Goal: Information Seeking & Learning: Check status

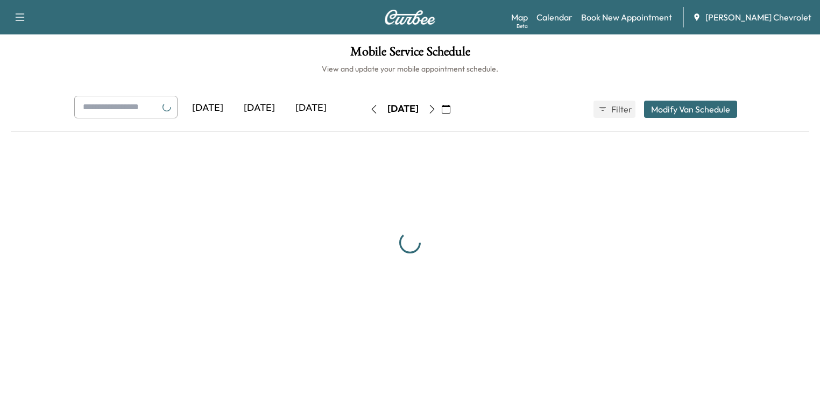
click at [387, 106] on div "[DATE]" at bounding box center [402, 108] width 31 height 13
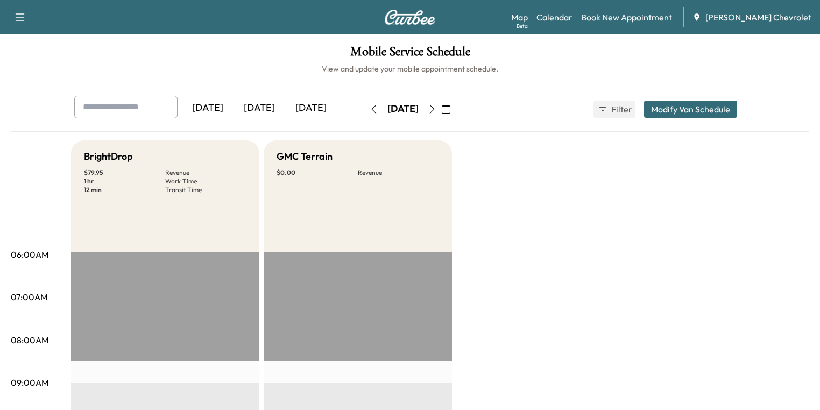
click at [450, 108] on icon "button" at bounding box center [446, 109] width 9 height 9
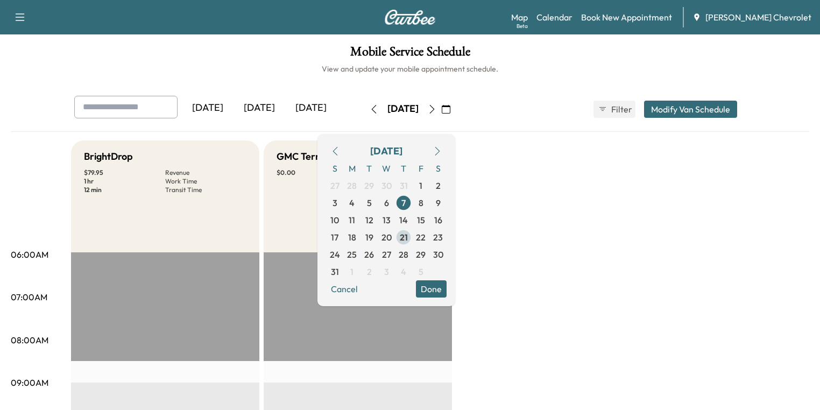
click at [408, 239] on span "21" at bounding box center [404, 237] width 8 height 13
click at [446, 290] on button "Done" at bounding box center [431, 288] width 31 height 17
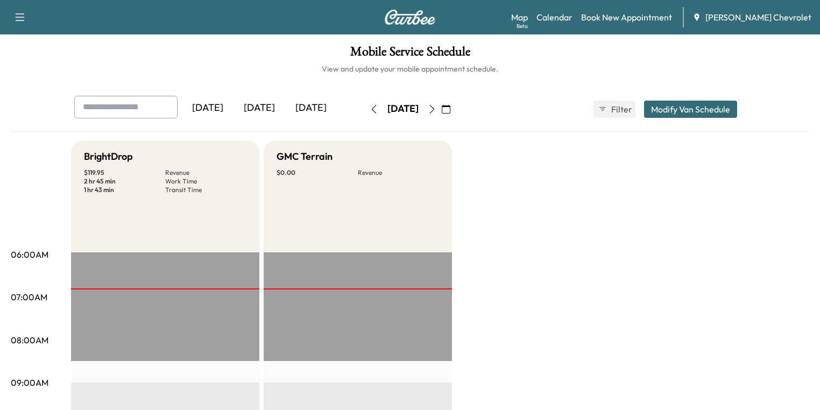
scroll to position [258, 0]
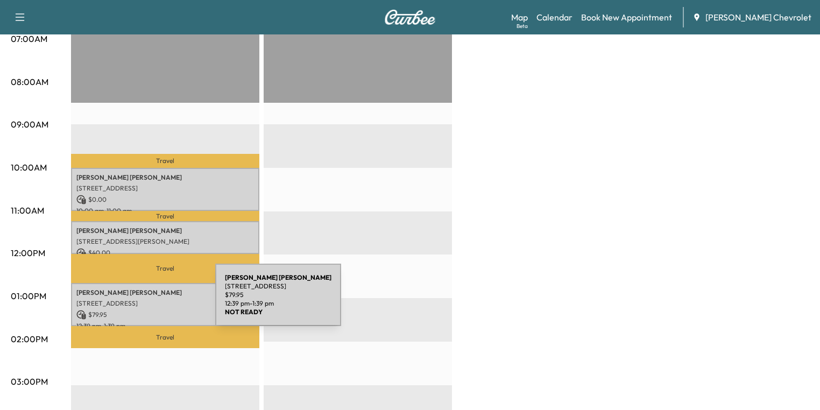
click at [134, 301] on p "[STREET_ADDRESS]" at bounding box center [164, 303] width 177 height 9
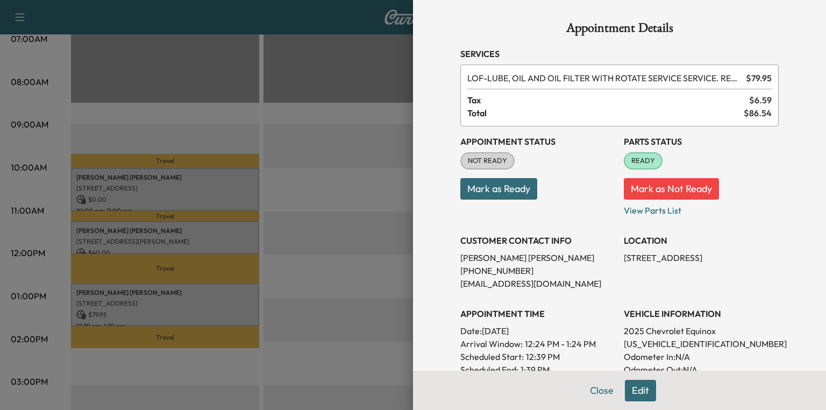
click at [121, 232] on div at bounding box center [413, 205] width 826 height 410
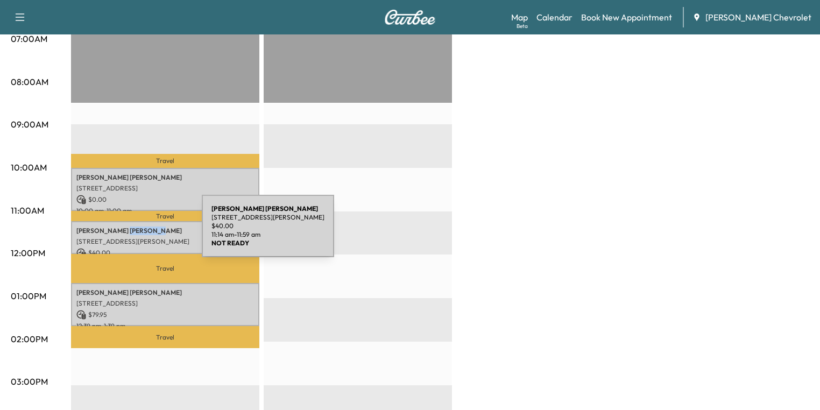
click at [121, 232] on p "Deborah l Schroeder" at bounding box center [164, 230] width 177 height 9
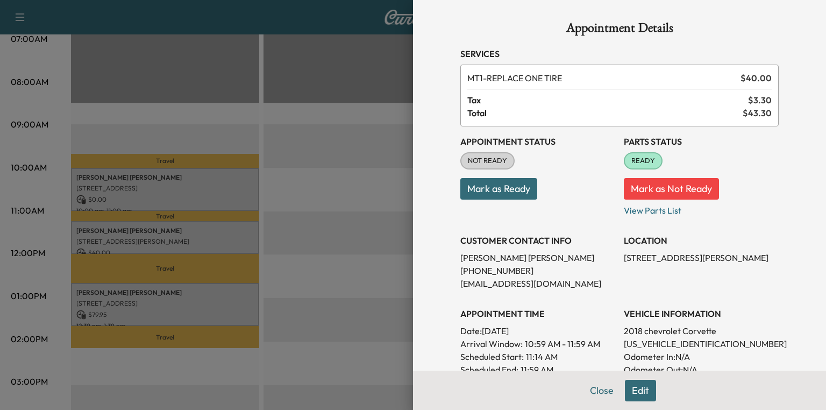
click at [121, 232] on div at bounding box center [413, 205] width 826 height 410
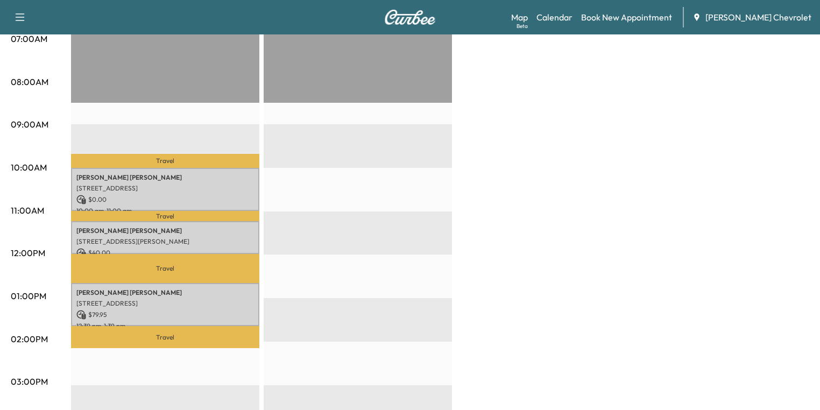
click at [111, 190] on div "EDWIN APGAR 590 Badger Ct, Independence, KY 41051, United States of America $ 0…" at bounding box center [165, 190] width 188 height 44
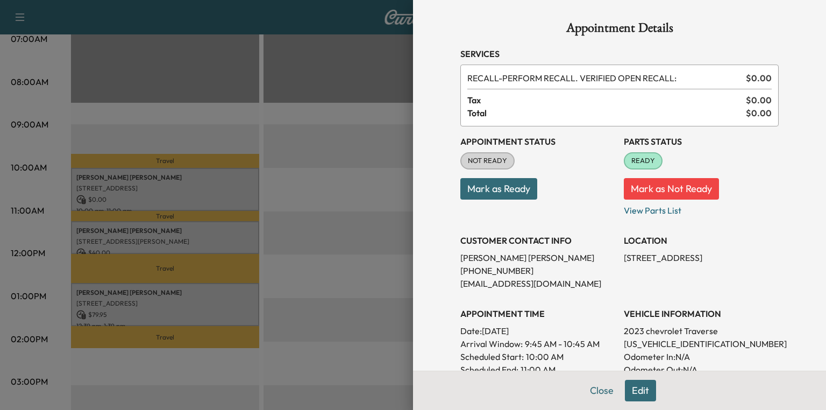
click at [147, 211] on div at bounding box center [413, 205] width 826 height 410
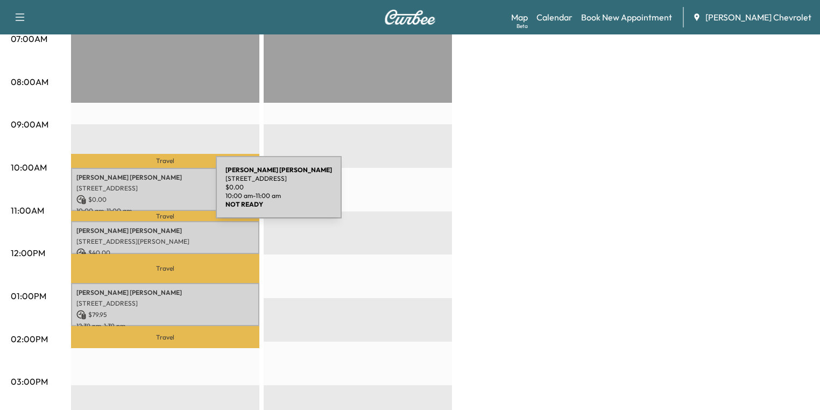
click at [135, 195] on p "$ 0.00" at bounding box center [164, 200] width 177 height 10
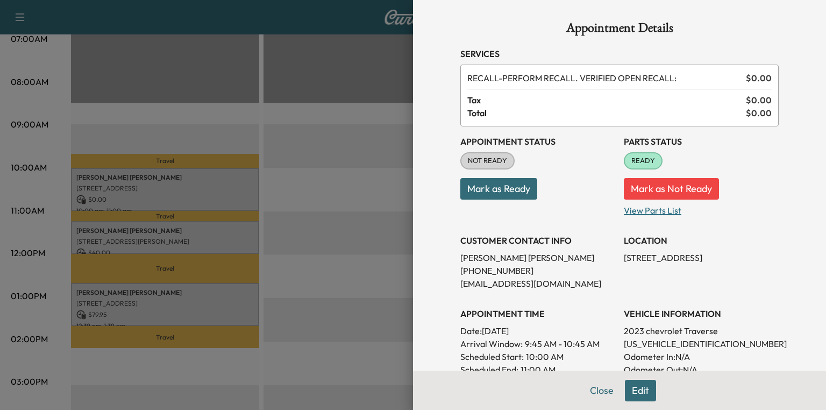
click at [663, 209] on p "View Parts List" at bounding box center [701, 208] width 155 height 17
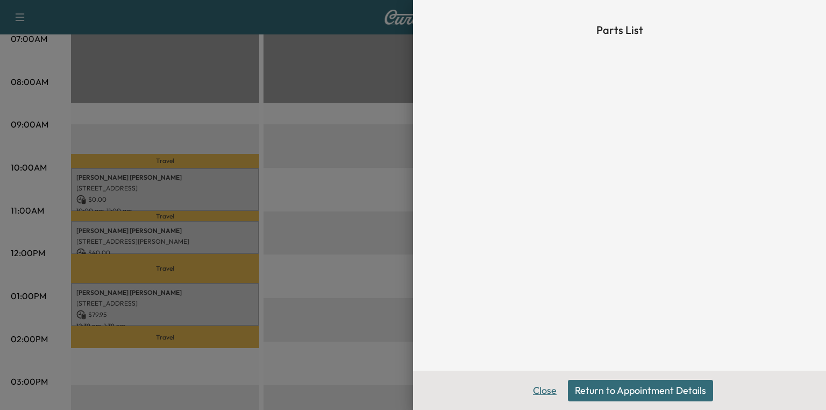
click at [551, 386] on button "Close" at bounding box center [545, 391] width 38 height 22
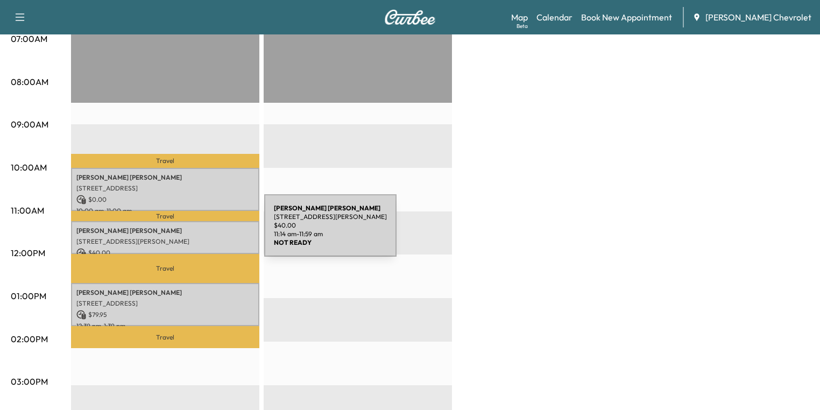
click at [183, 232] on p "Deborah l Schroeder" at bounding box center [164, 230] width 177 height 9
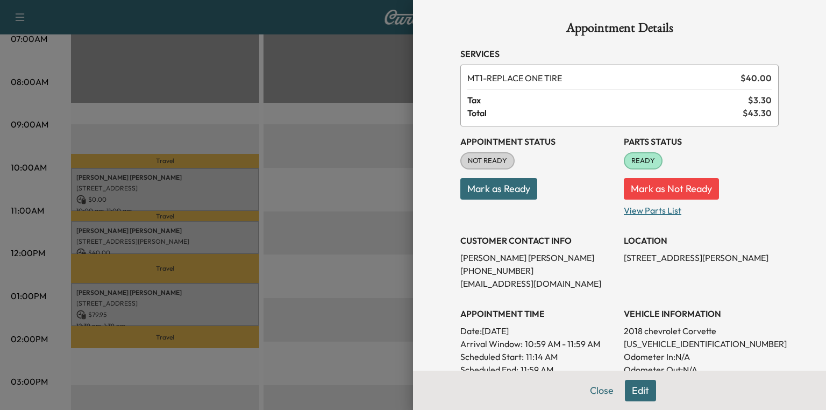
click at [645, 211] on p "View Parts List" at bounding box center [701, 208] width 155 height 17
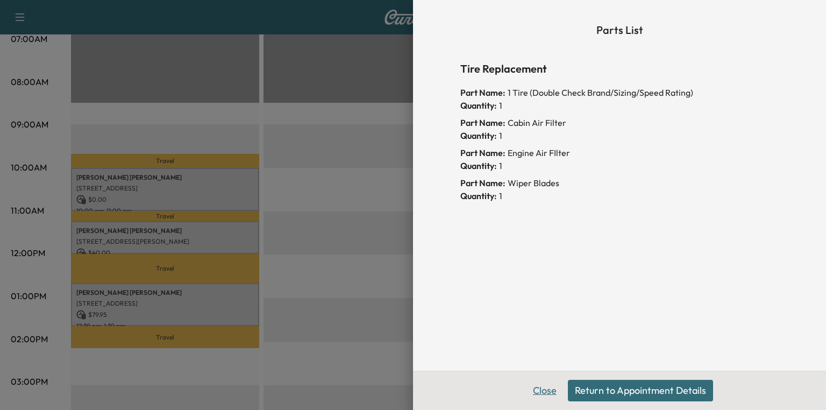
click at [544, 391] on button "Close" at bounding box center [545, 391] width 38 height 22
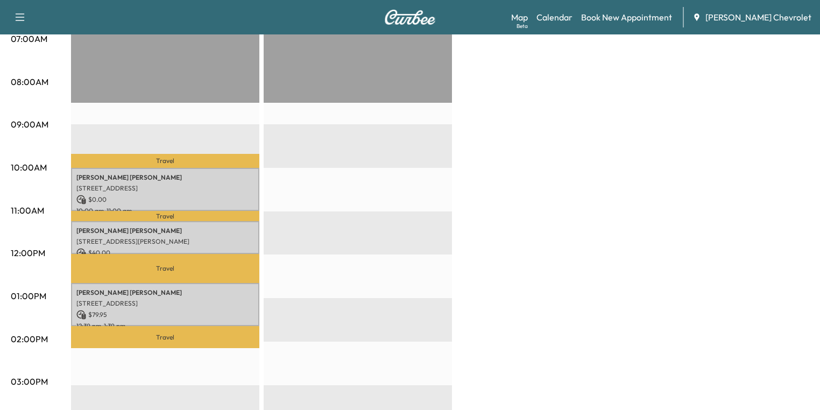
click at [176, 288] on p "CANDICE ROBINSON" at bounding box center [164, 292] width 177 height 9
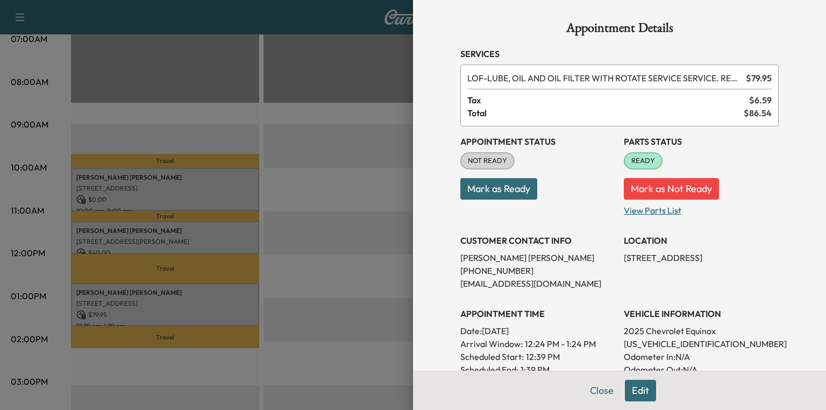
click at [634, 213] on p "View Parts List" at bounding box center [701, 208] width 155 height 17
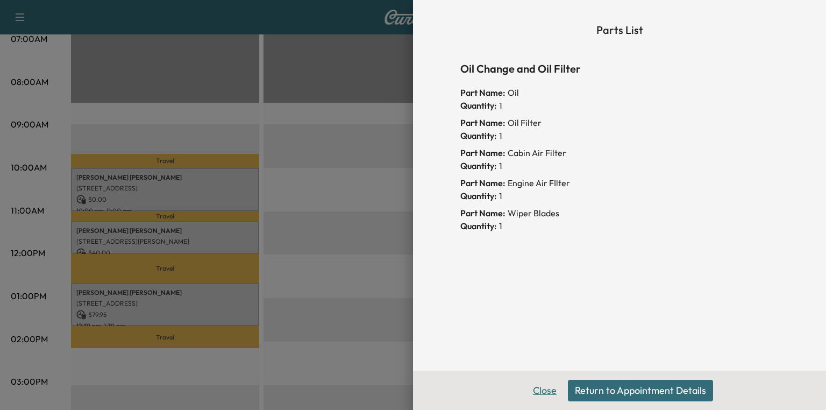
click at [545, 389] on button "Close" at bounding box center [545, 391] width 38 height 22
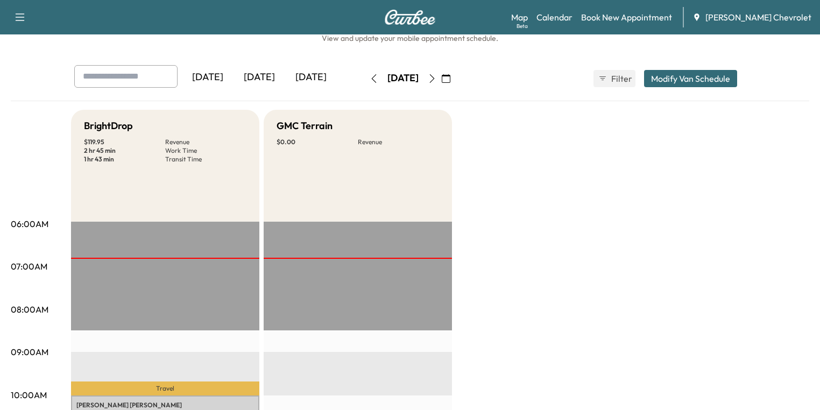
scroll to position [0, 0]
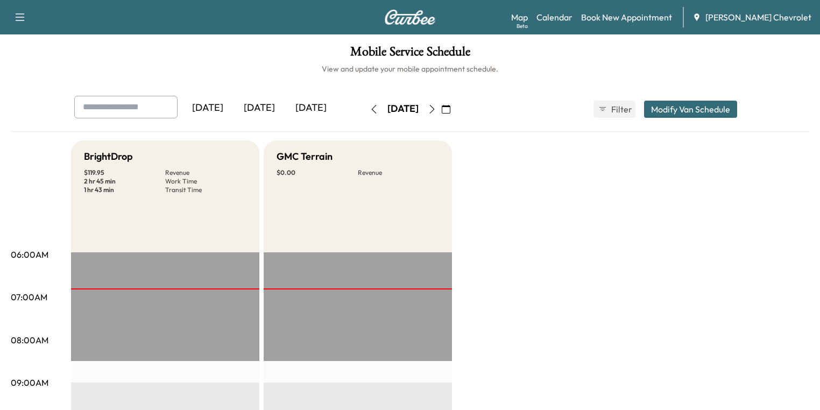
click at [436, 110] on icon "button" at bounding box center [432, 109] width 9 height 9
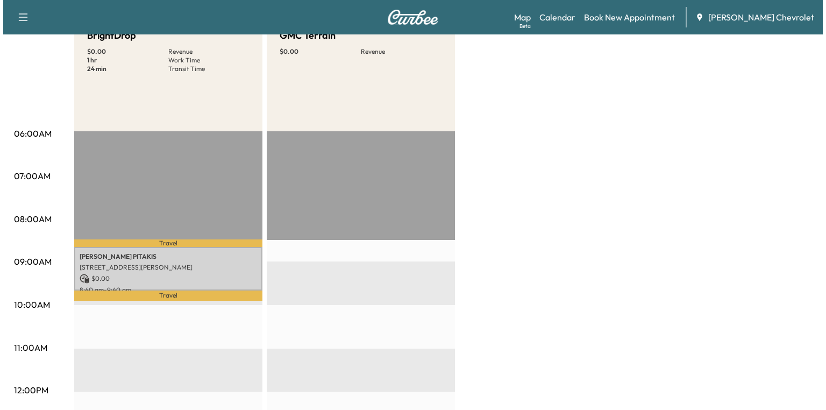
scroll to position [215, 0]
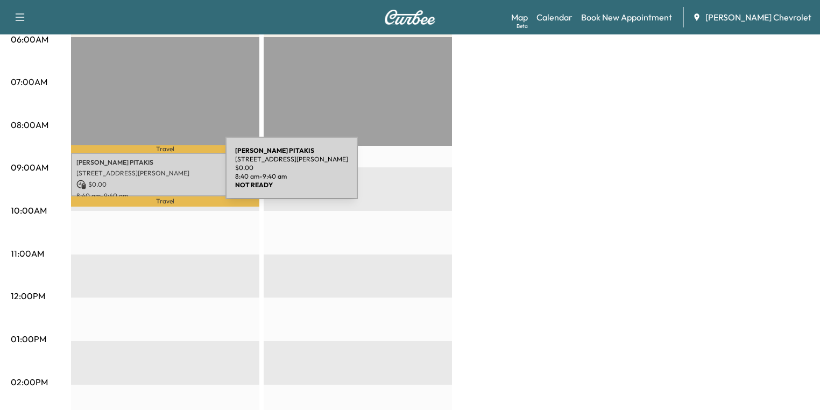
click at [145, 174] on p "1500 Jamike Ave, Erlanger, KY 41018, USA" at bounding box center [164, 173] width 177 height 9
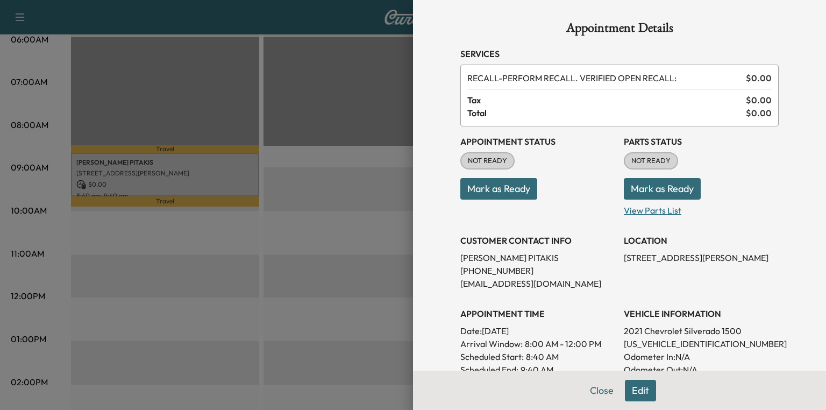
click at [636, 210] on p "View Parts List" at bounding box center [701, 208] width 155 height 17
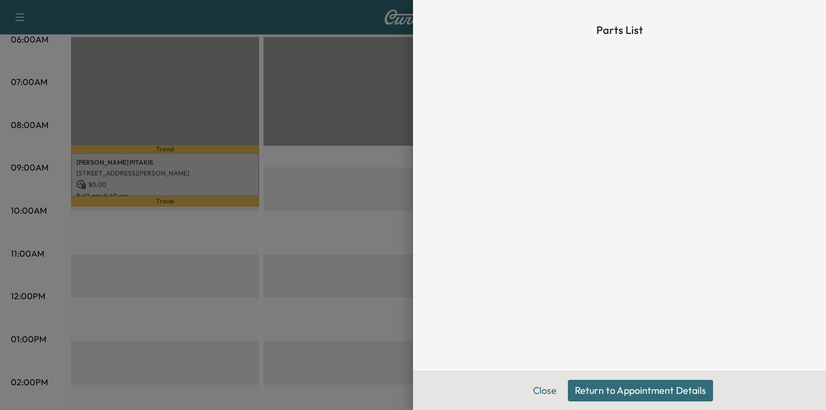
click at [606, 386] on button "Return to Appointment Details" at bounding box center [640, 391] width 145 height 22
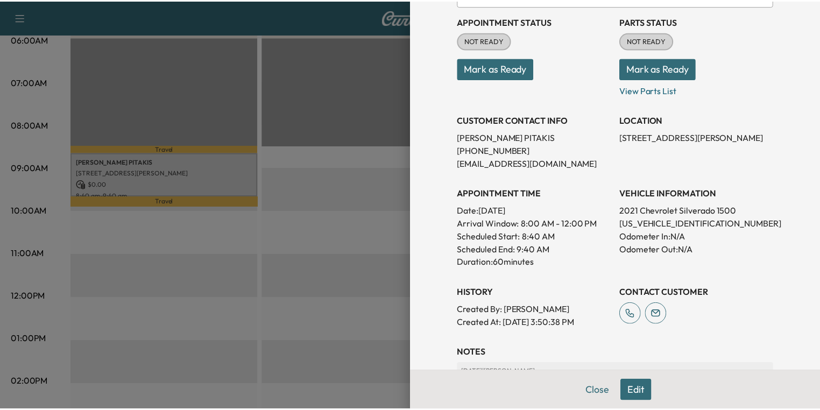
scroll to position [258, 0]
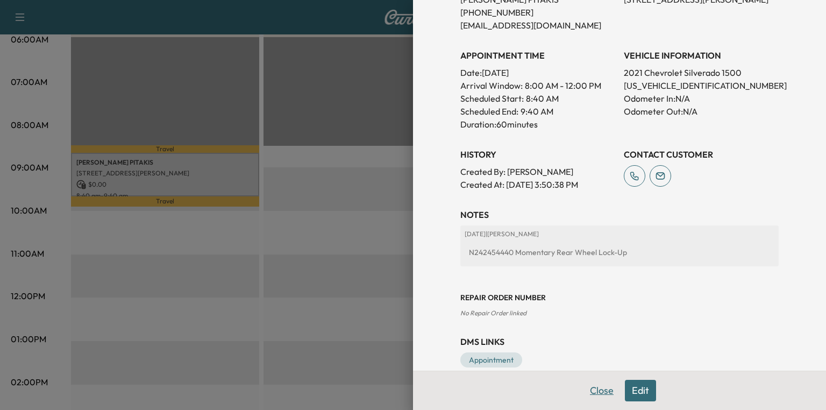
click at [595, 389] on button "Close" at bounding box center [602, 391] width 38 height 22
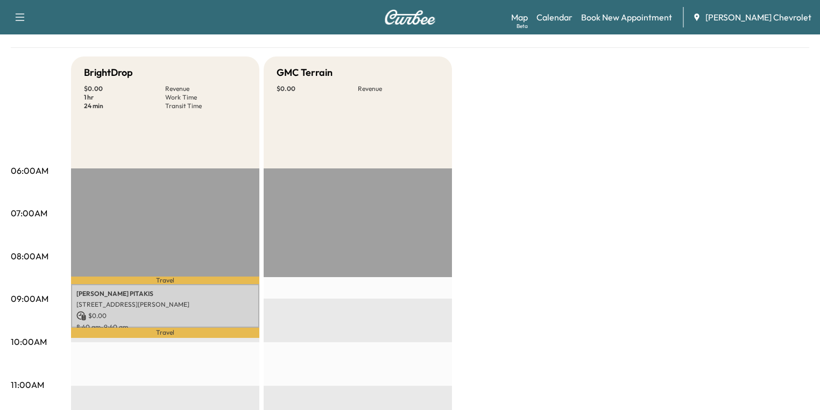
scroll to position [0, 0]
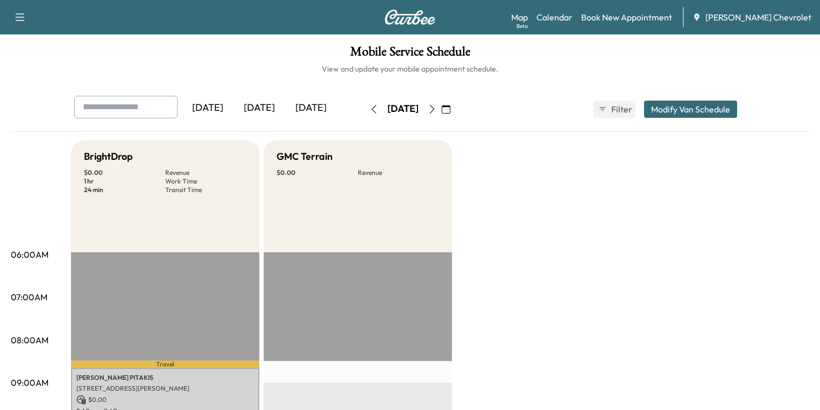
click at [435, 110] on icon "button" at bounding box center [432, 109] width 5 height 9
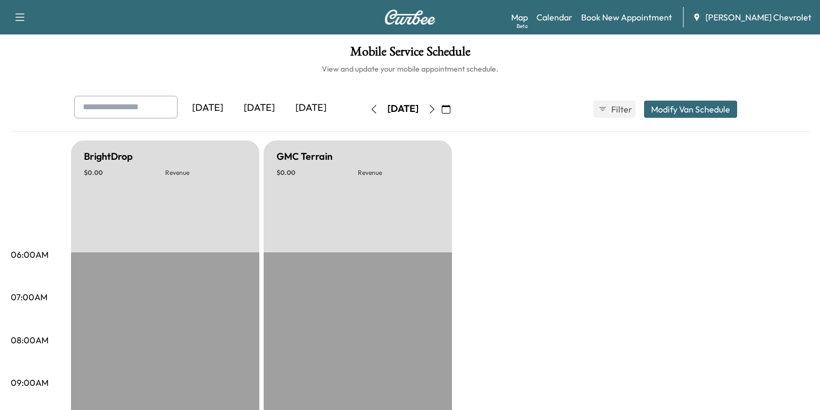
click at [436, 110] on icon "button" at bounding box center [432, 109] width 9 height 9
click at [435, 110] on icon "button" at bounding box center [432, 109] width 5 height 9
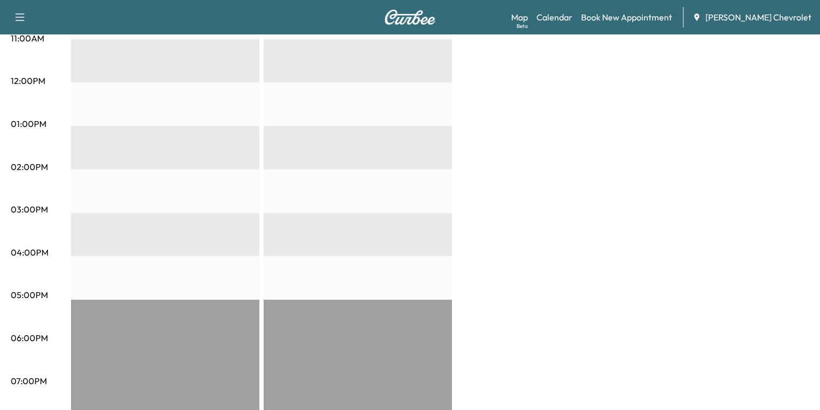
scroll to position [172, 0]
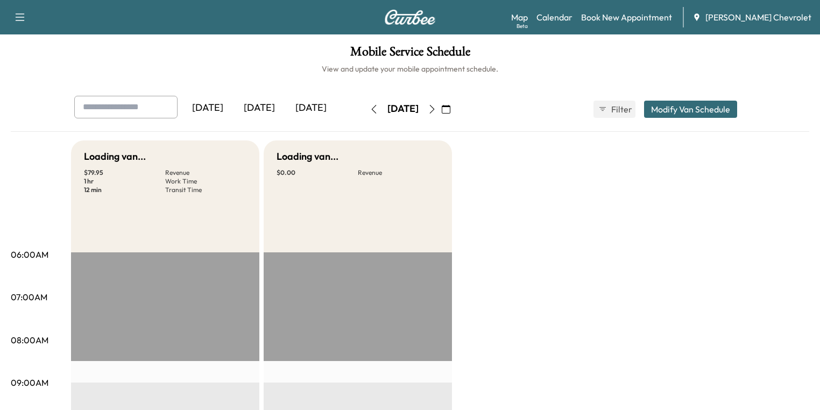
click at [450, 108] on icon "button" at bounding box center [446, 109] width 9 height 9
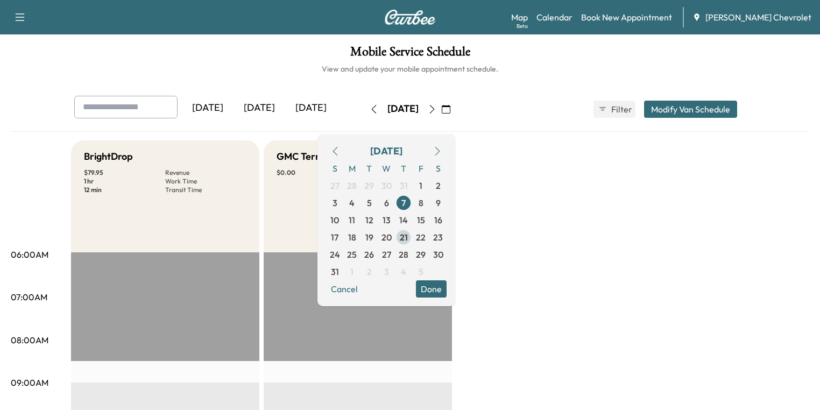
click at [408, 239] on span "21" at bounding box center [404, 237] width 8 height 13
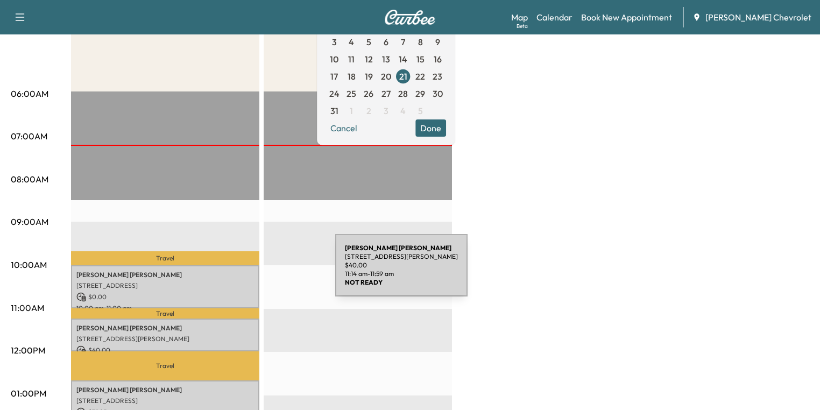
scroll to position [129, 0]
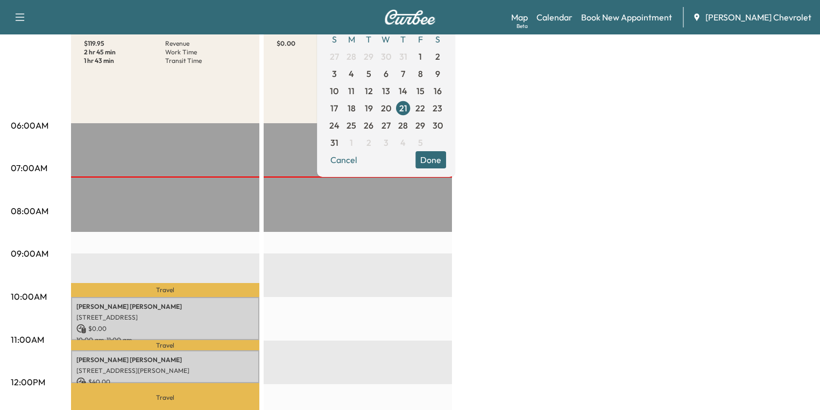
click at [446, 162] on button "Done" at bounding box center [430, 159] width 31 height 17
